Goal: Information Seeking & Learning: Learn about a topic

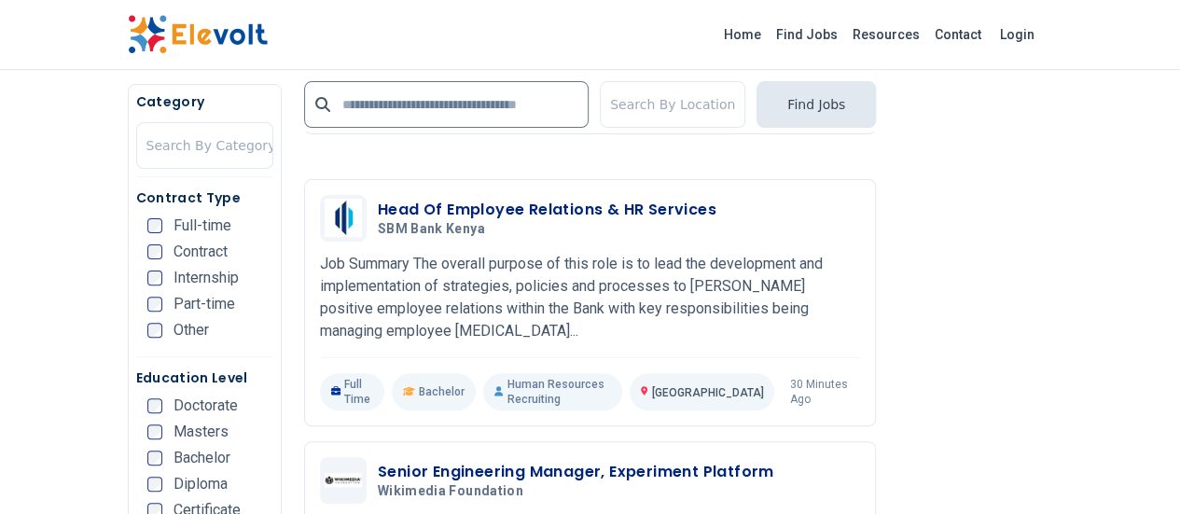
scroll to position [3731, 0]
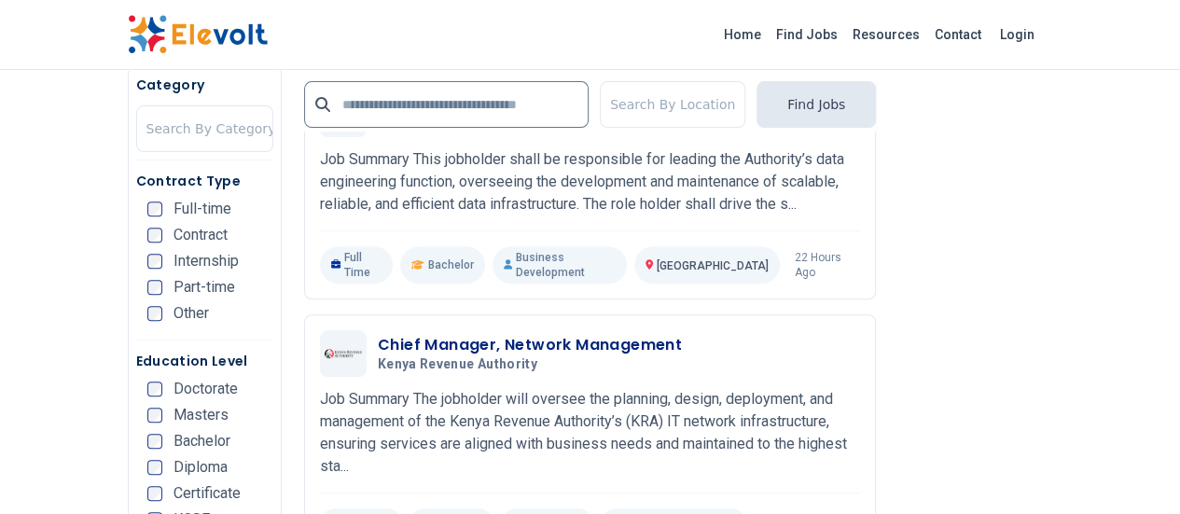
scroll to position [3824, 0]
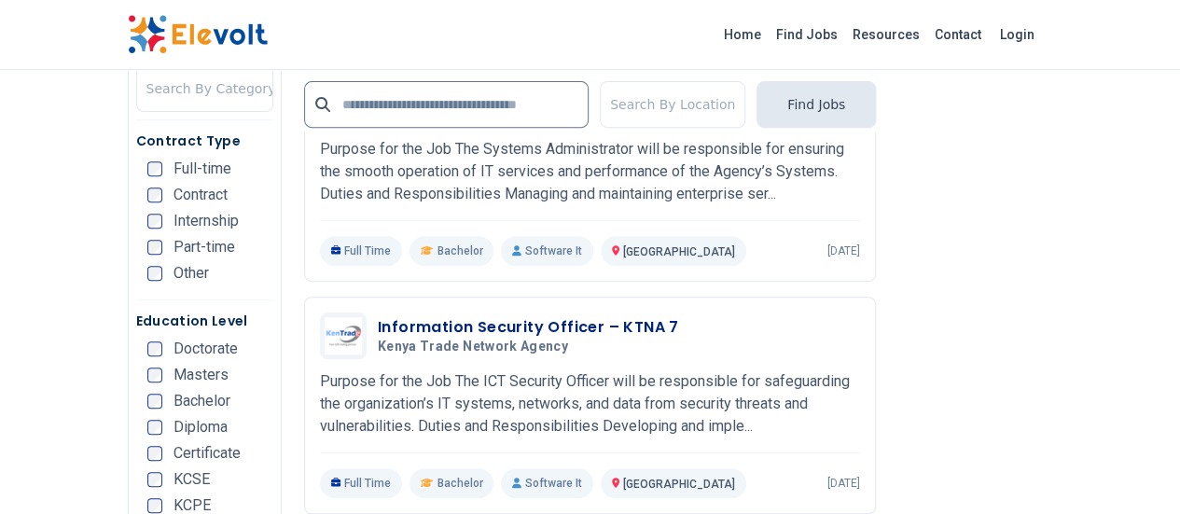
scroll to position [3915, 0]
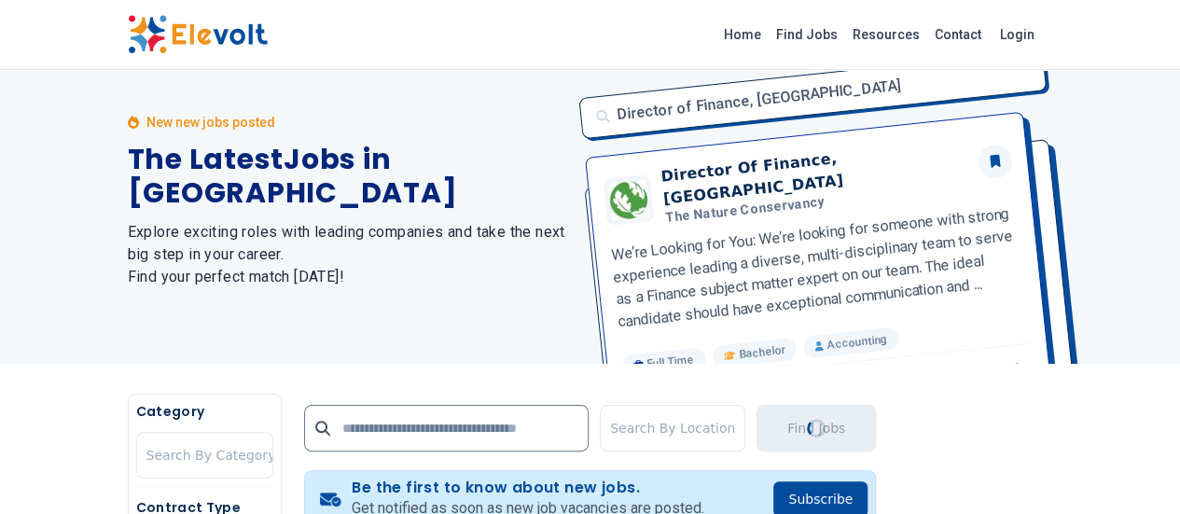
scroll to position [0, 0]
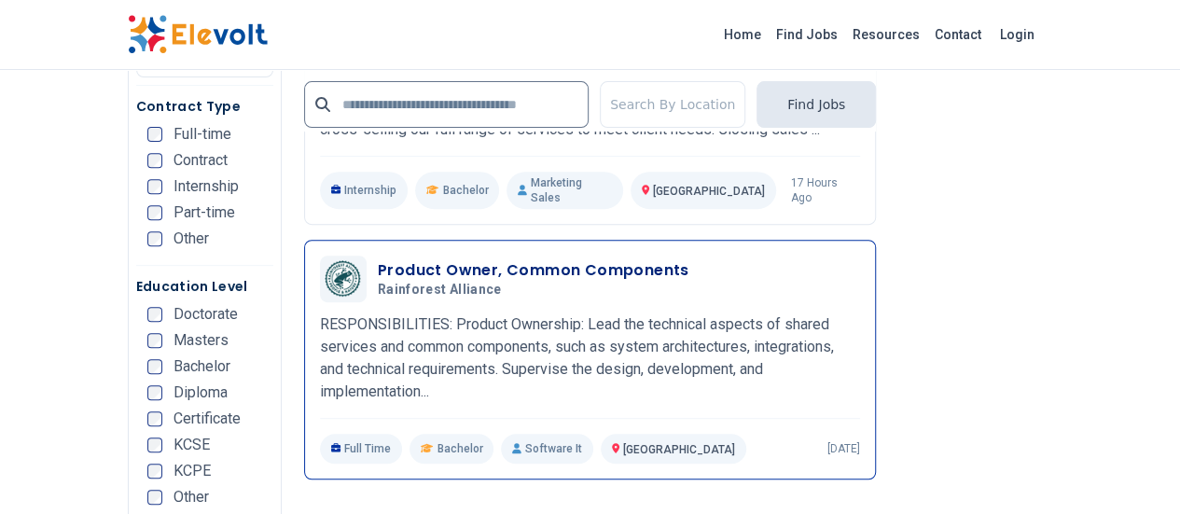
scroll to position [3845, 0]
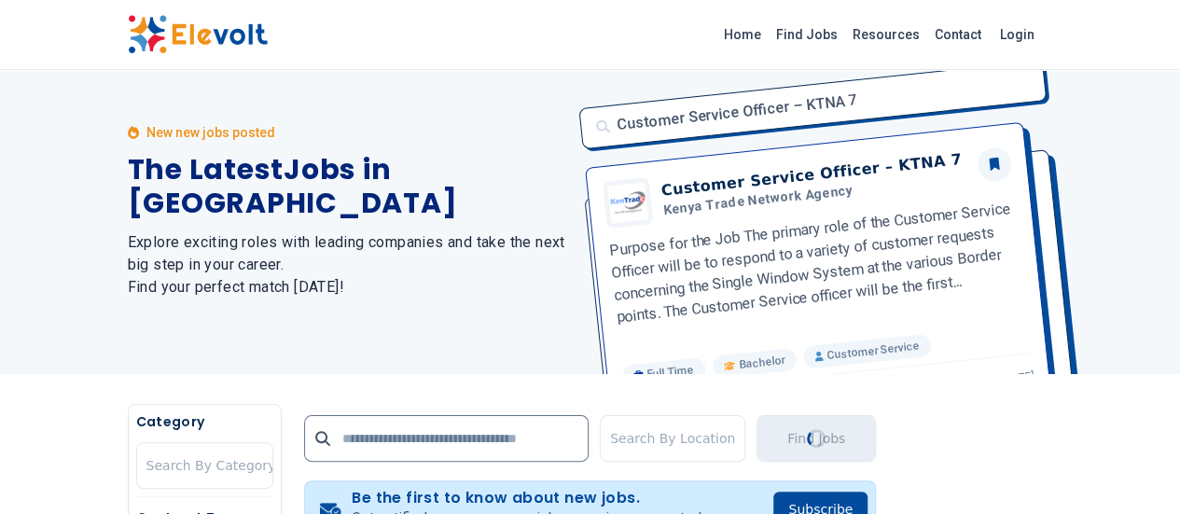
scroll to position [2, 0]
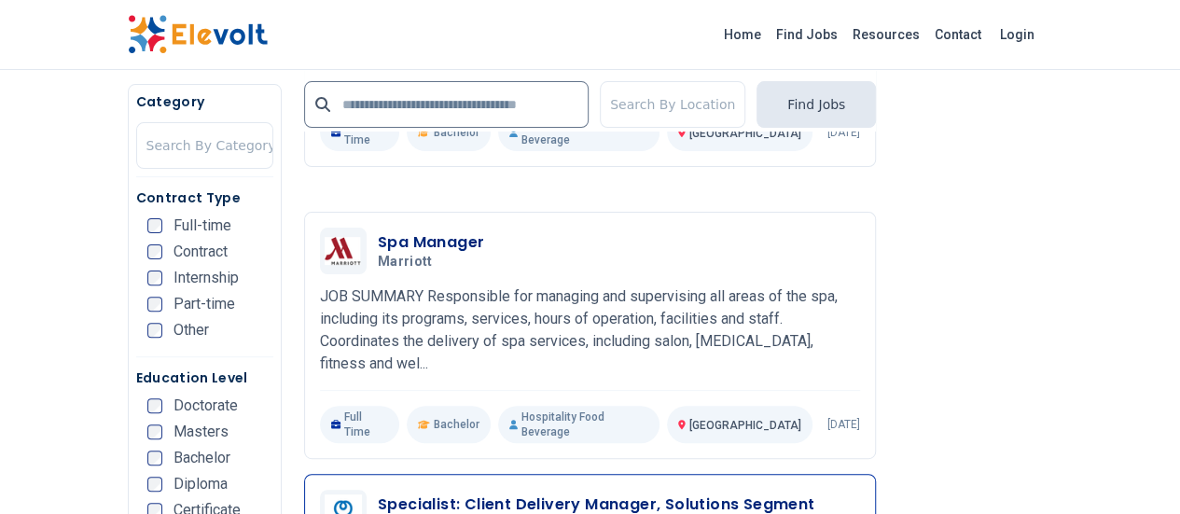
scroll to position [3731, 0]
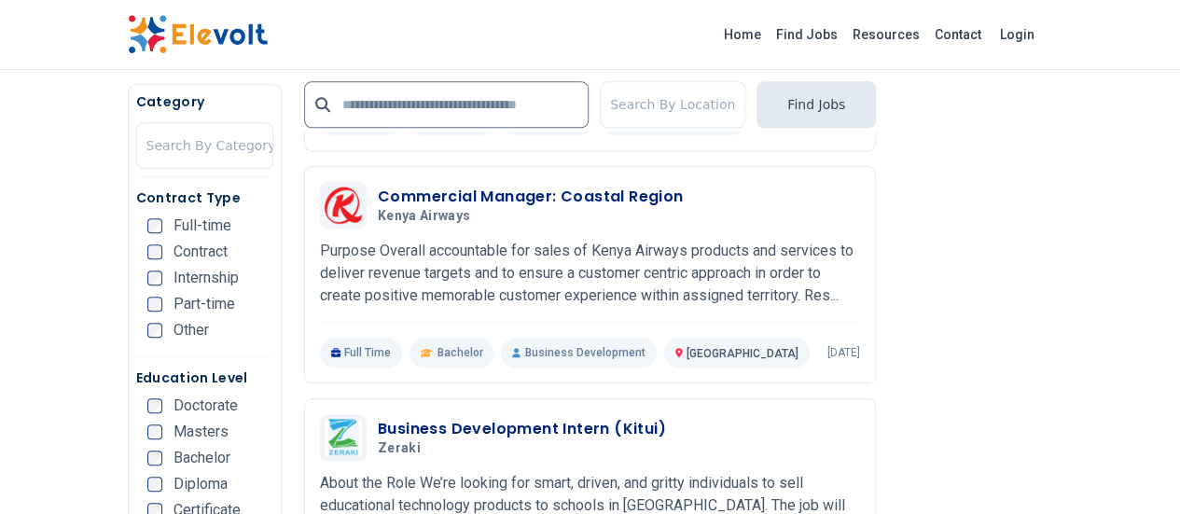
scroll to position [780, 0]
